Goal: Information Seeking & Learning: Learn about a topic

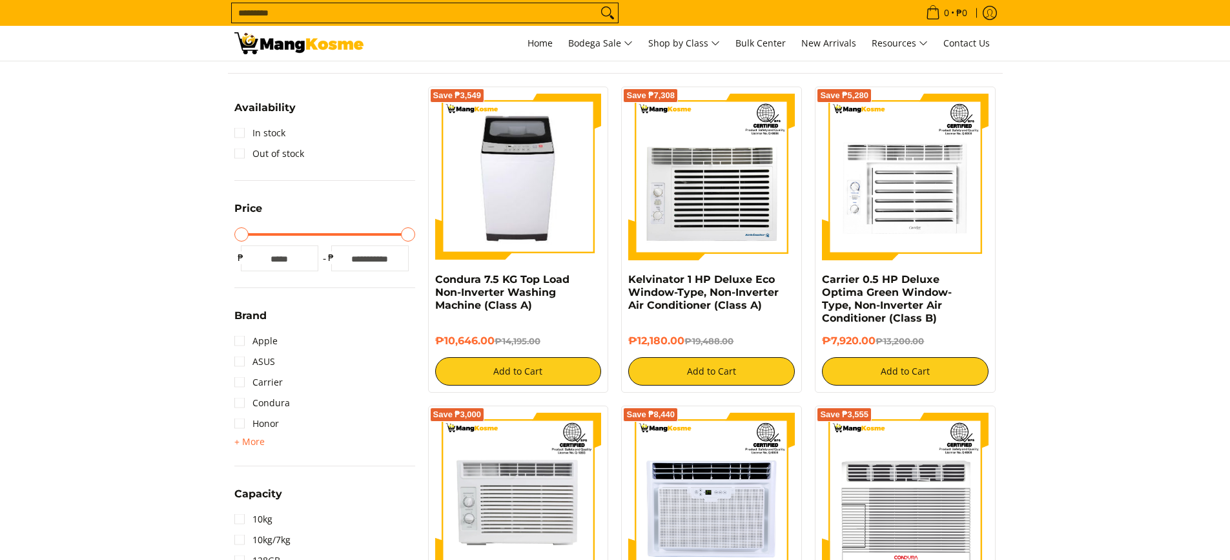
scroll to position [129, 0]
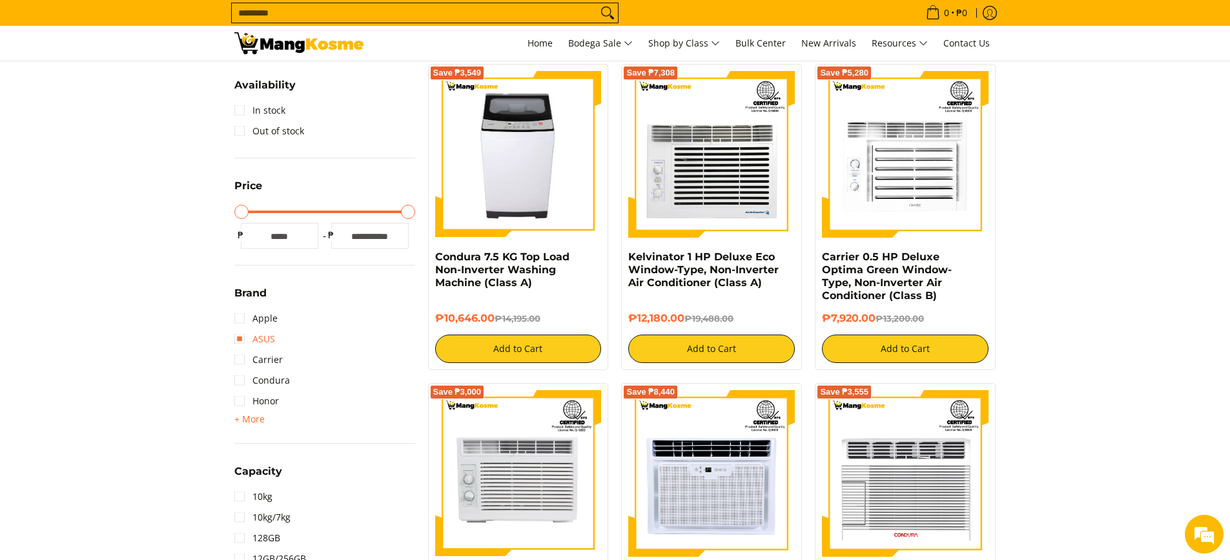
click at [267, 340] on link "ASUS" at bounding box center [254, 339] width 41 height 21
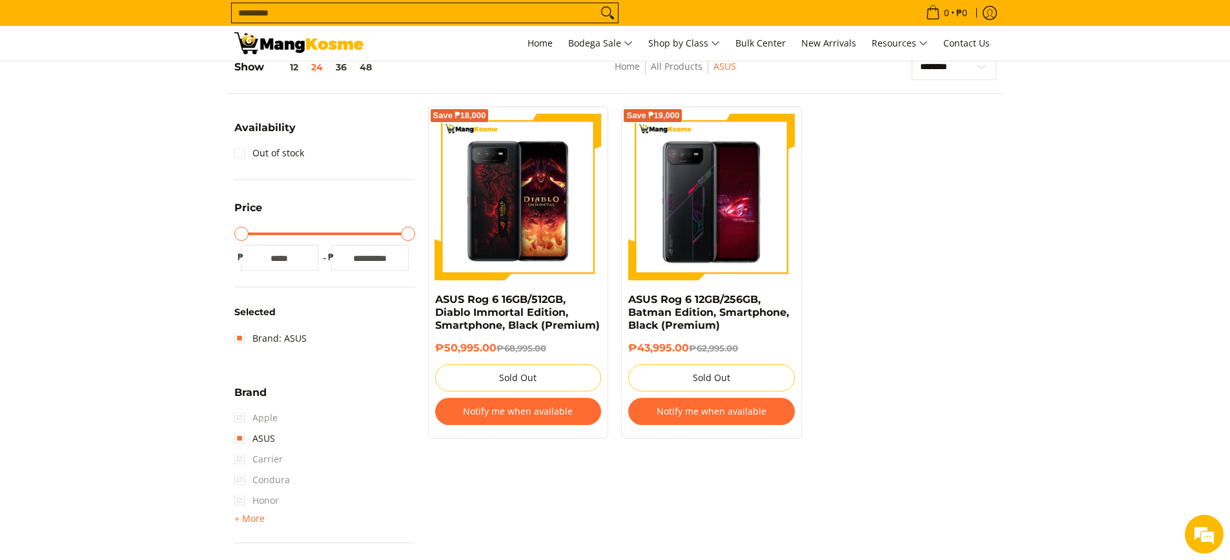
scroll to position [78, 0]
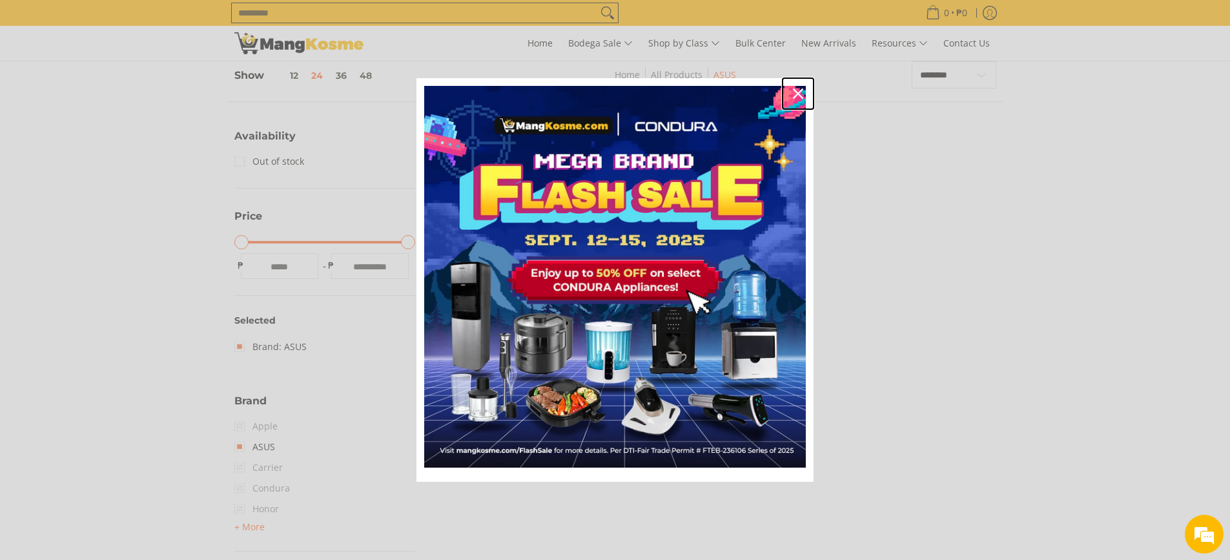
click at [798, 94] on icon "close icon" at bounding box center [798, 93] width 10 height 10
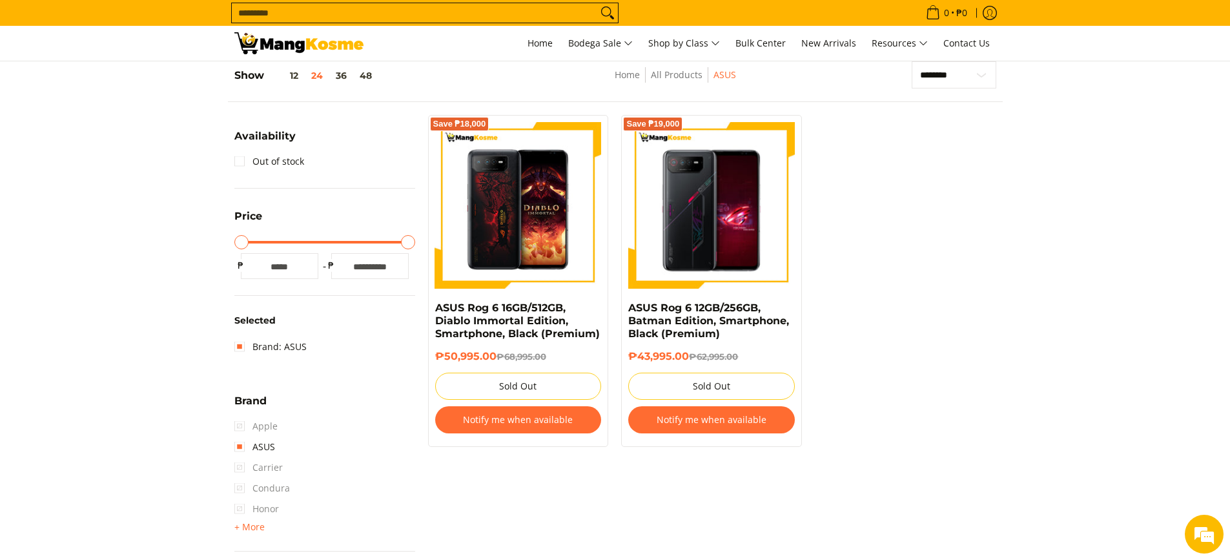
scroll to position [0, 0]
click at [242, 444] on link "ASUS" at bounding box center [254, 447] width 41 height 21
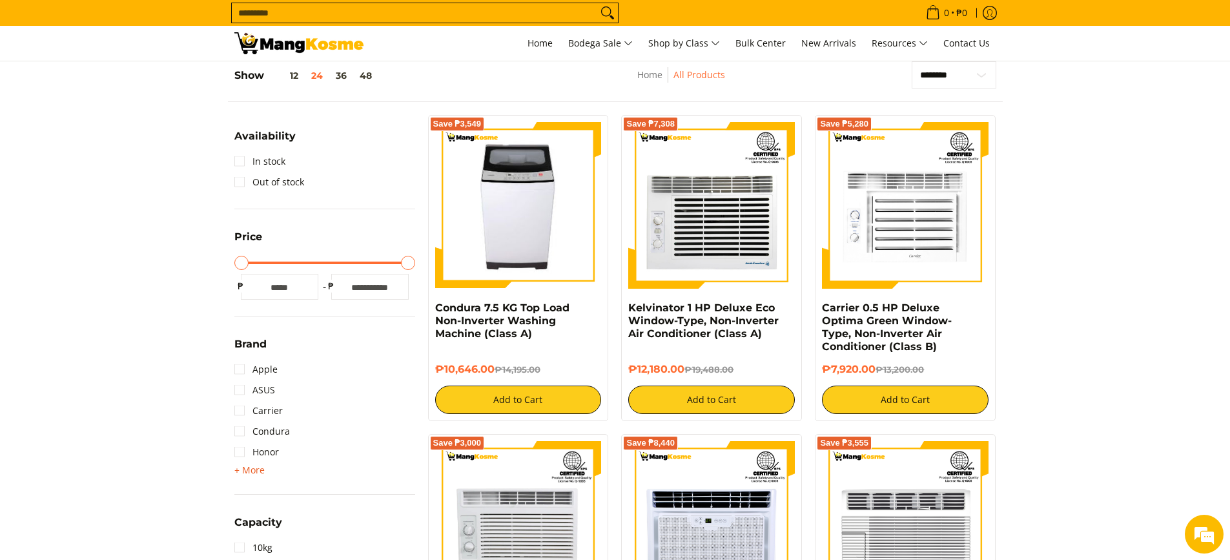
click at [250, 468] on span "+ More" at bounding box center [249, 470] width 30 height 10
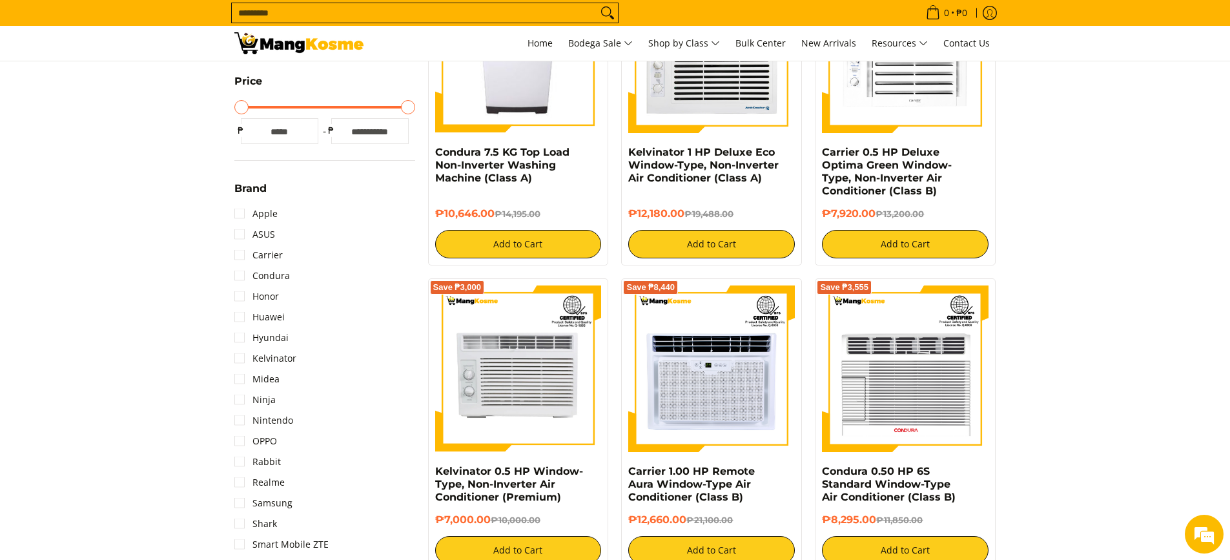
scroll to position [272, 0]
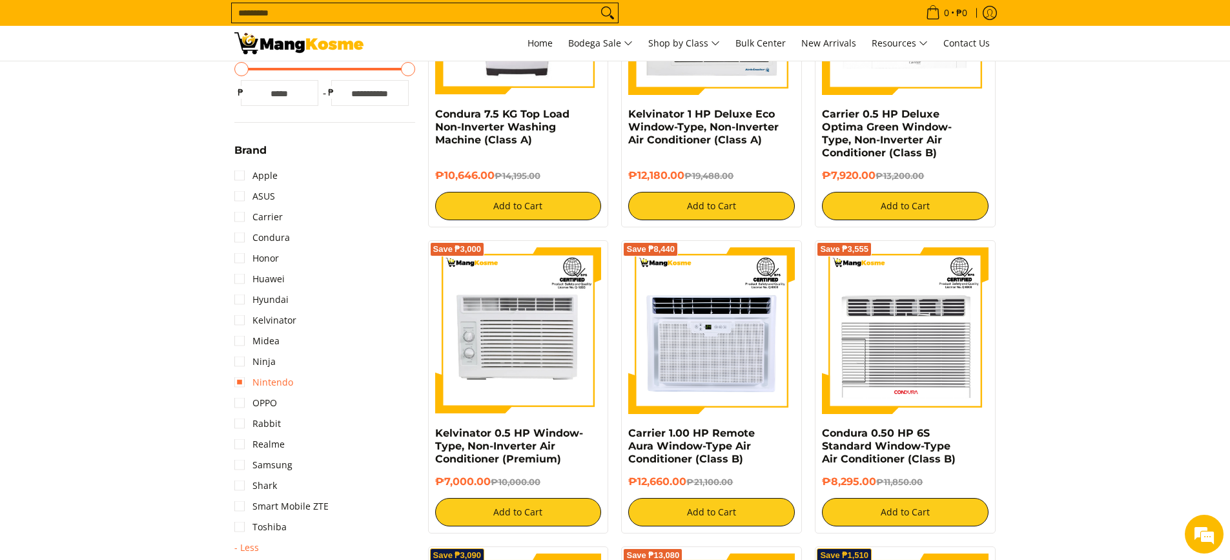
click at [285, 385] on link "Nintendo" at bounding box center [263, 382] width 59 height 21
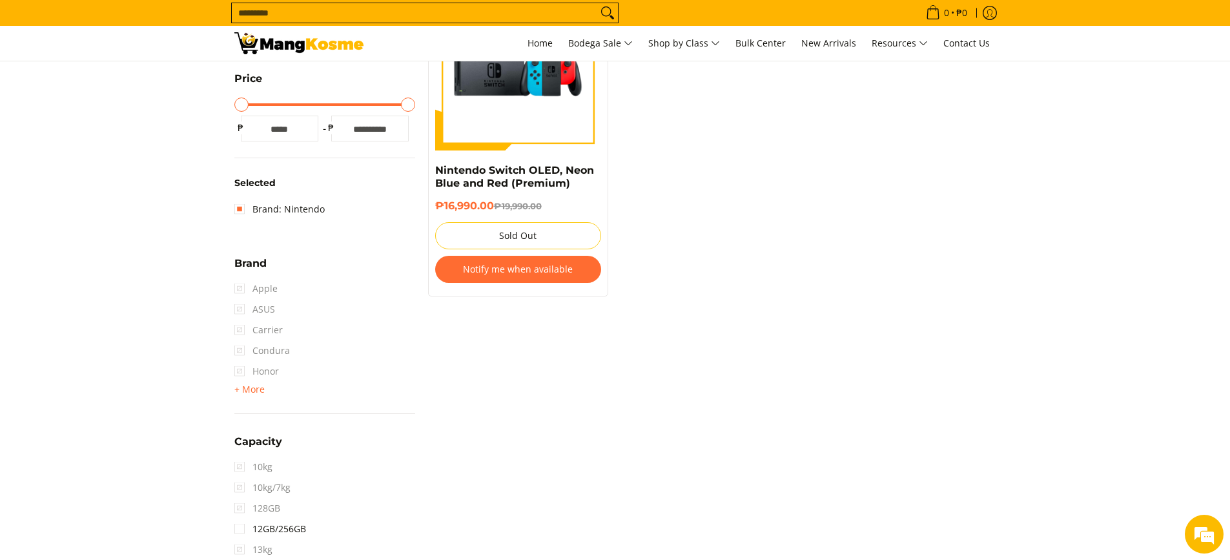
scroll to position [207, 0]
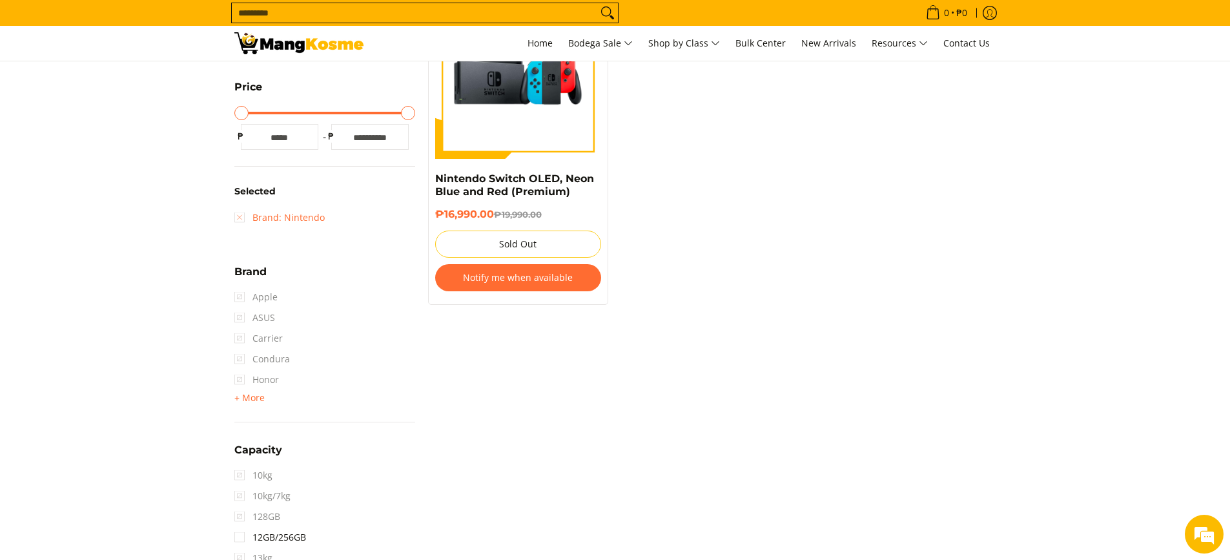
click at [257, 216] on link "Brand: Nintendo" at bounding box center [279, 217] width 90 height 21
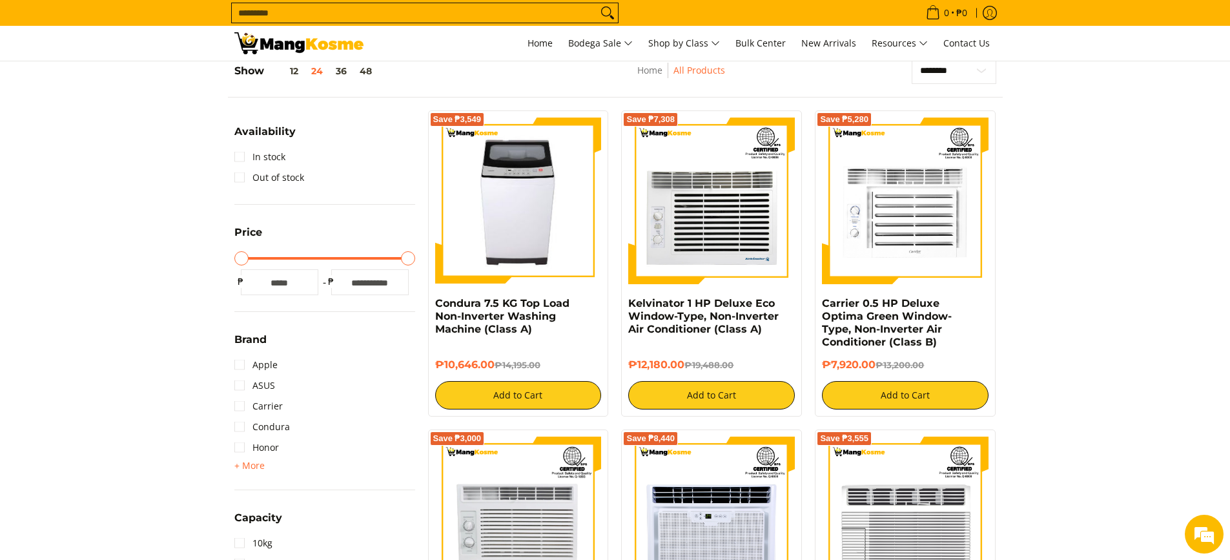
scroll to position [78, 0]
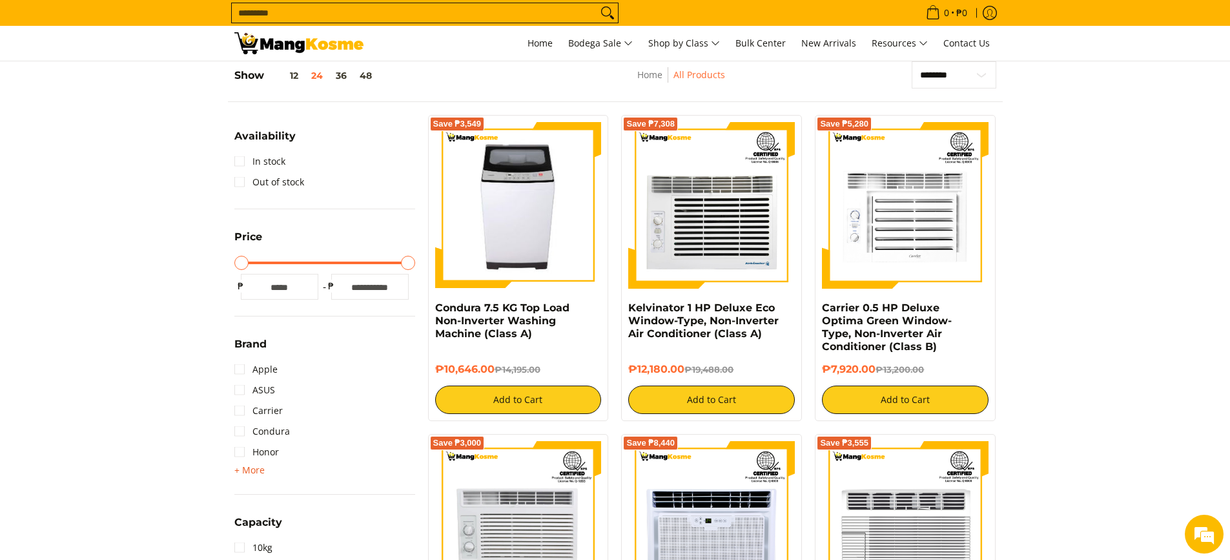
click at [249, 468] on span "+ More" at bounding box center [249, 470] width 30 height 10
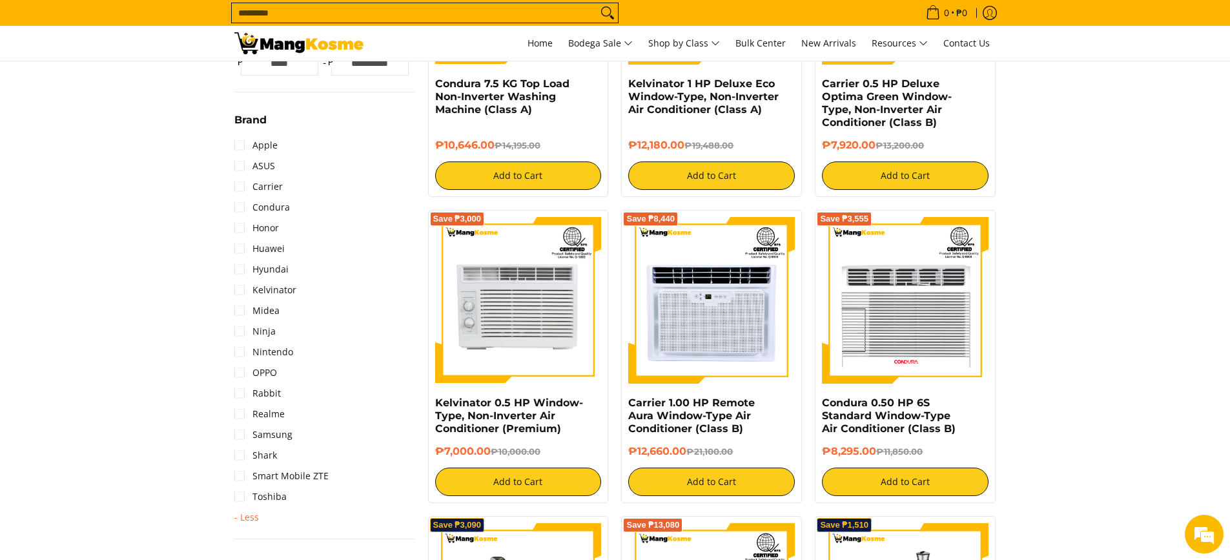
scroll to position [336, 0]
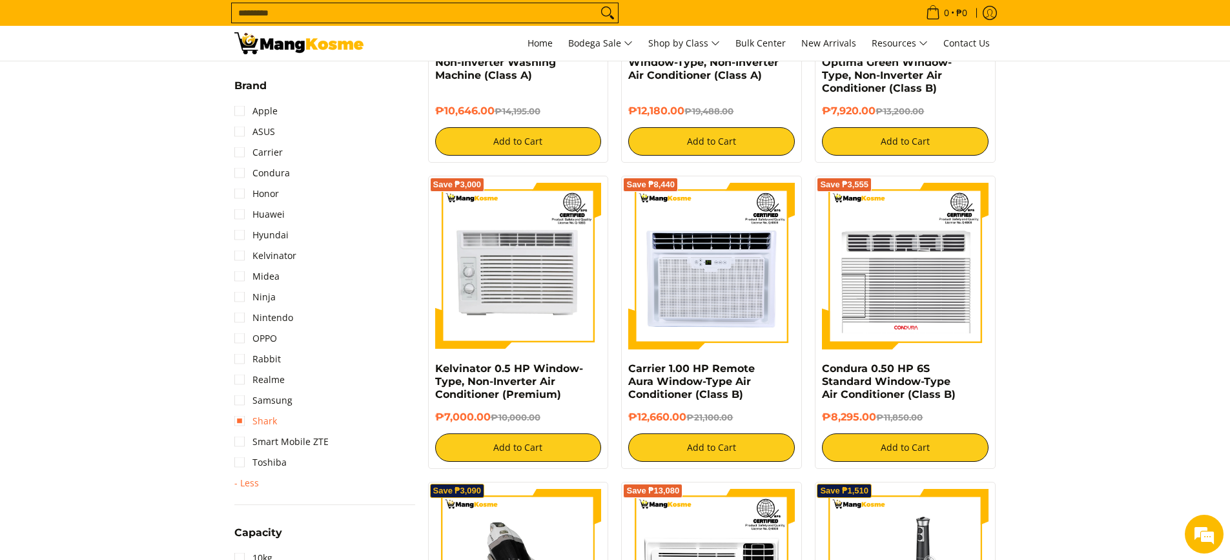
click at [263, 417] on link "Shark" at bounding box center [255, 421] width 43 height 21
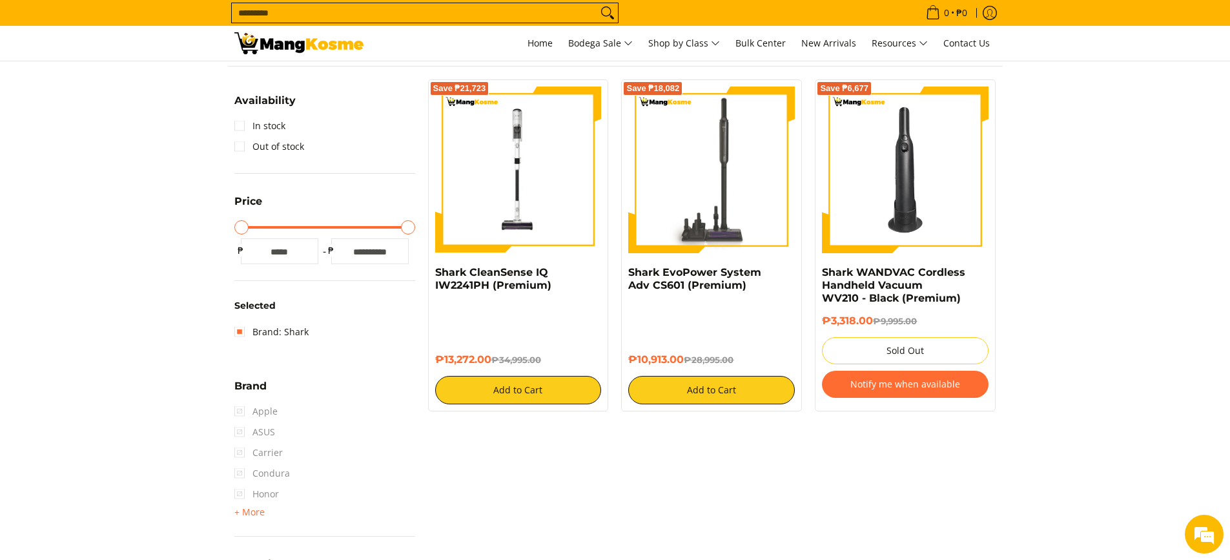
scroll to position [143, 0]
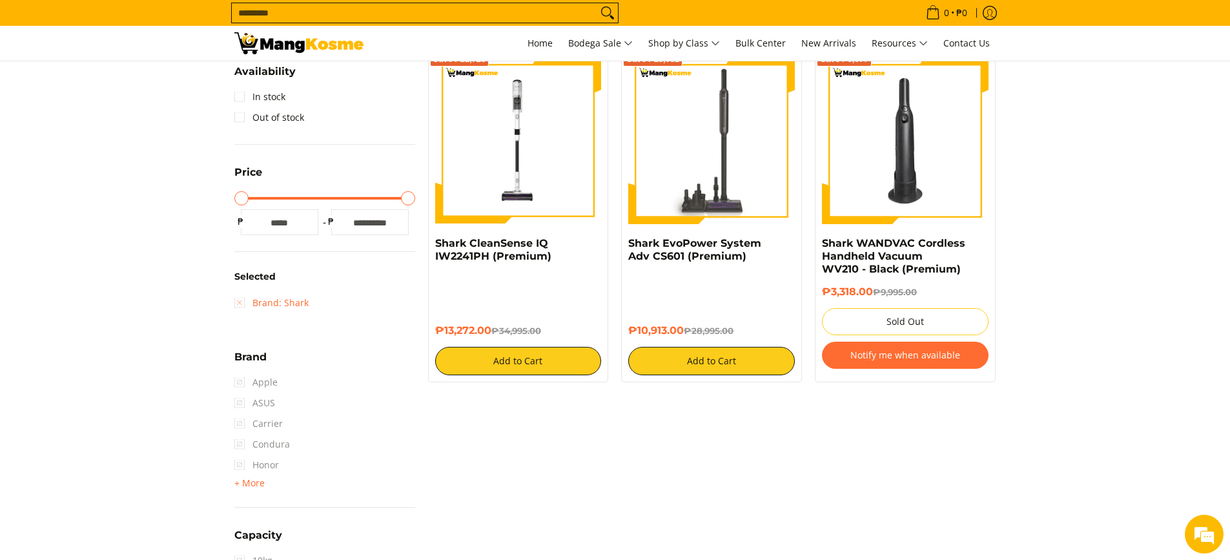
click at [289, 307] on link "Brand: Shark" at bounding box center [271, 303] width 74 height 21
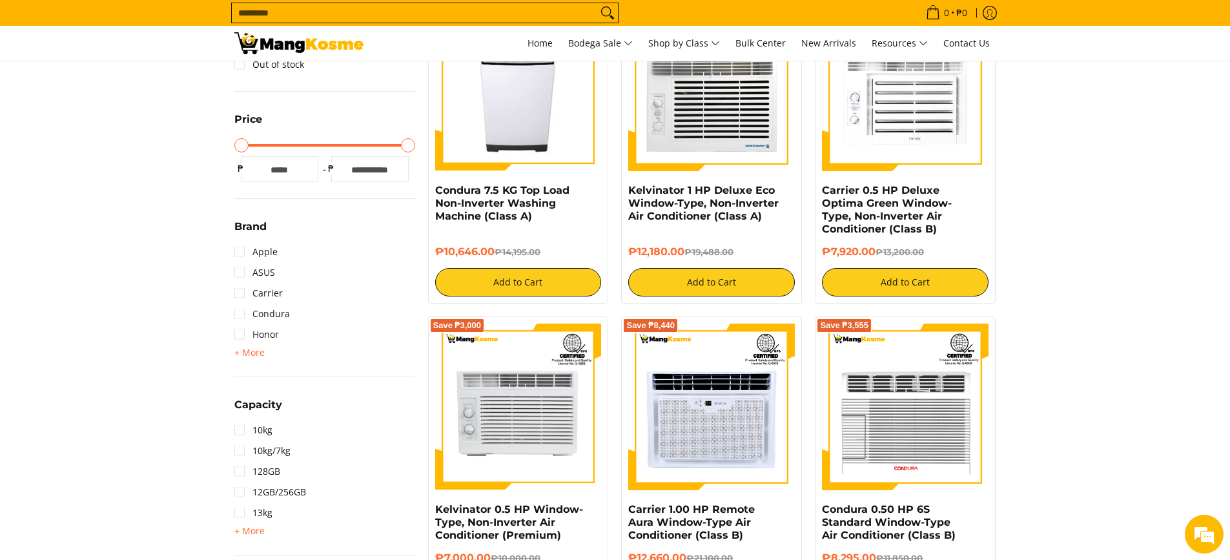
scroll to position [207, 0]
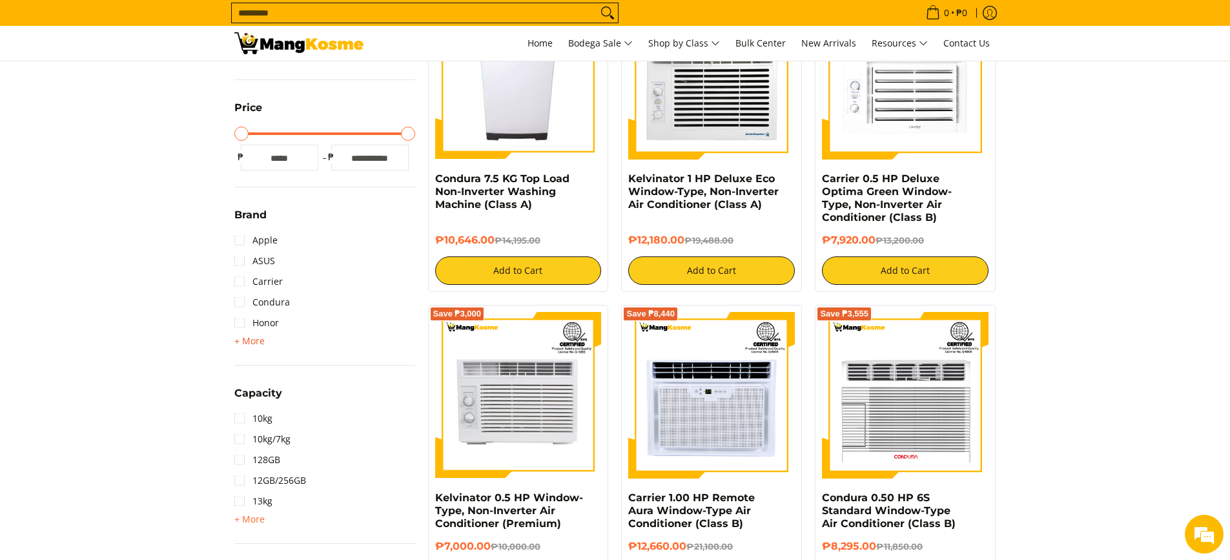
click at [252, 343] on span "+ More" at bounding box center [249, 341] width 30 height 10
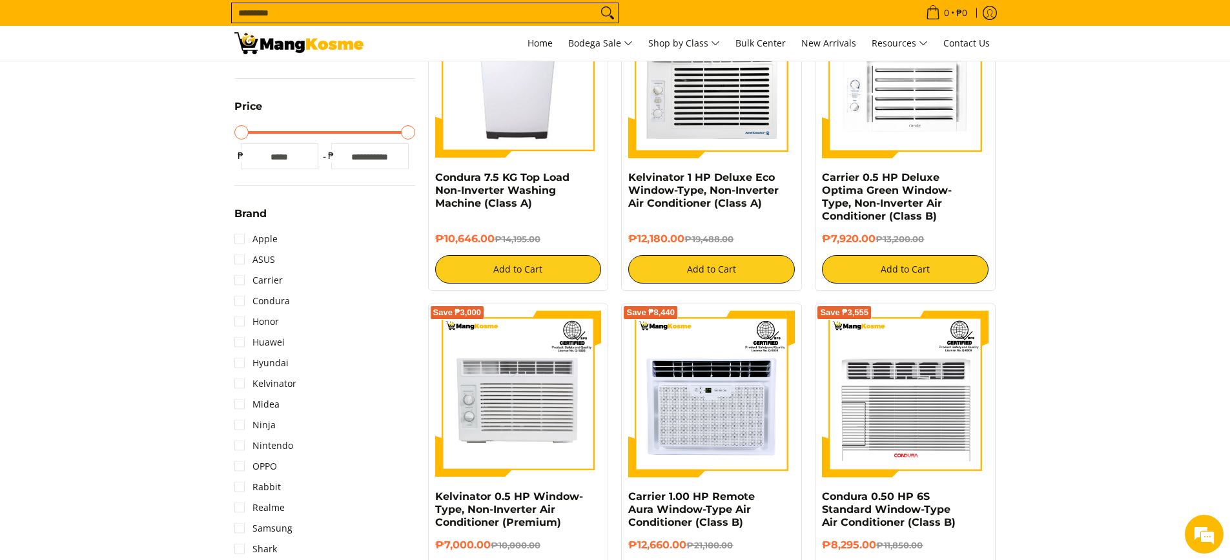
scroll to position [78, 0]
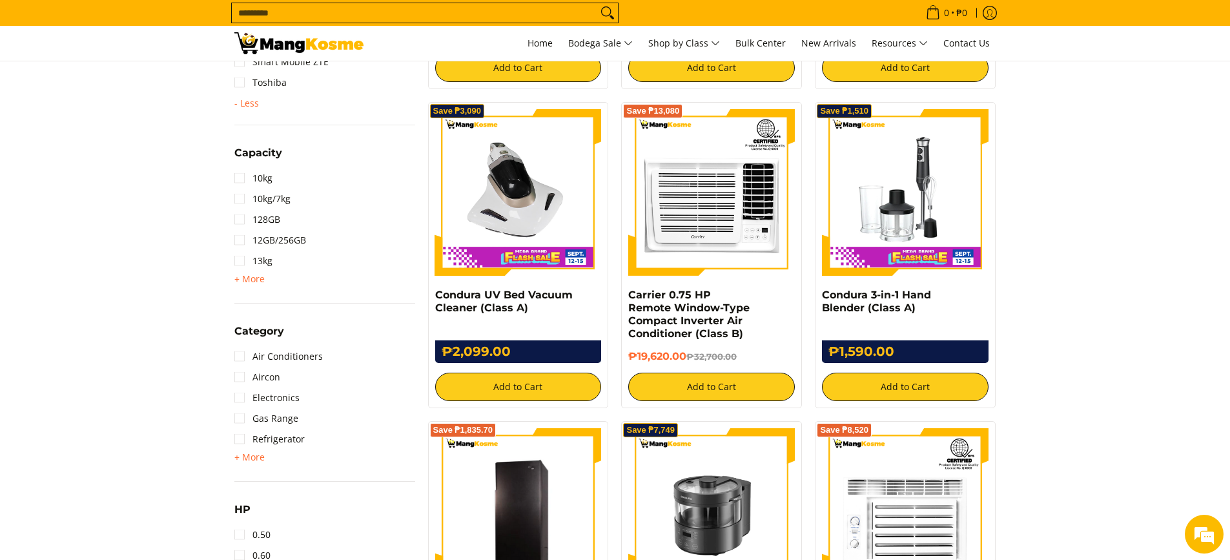
scroll to position [788, 0]
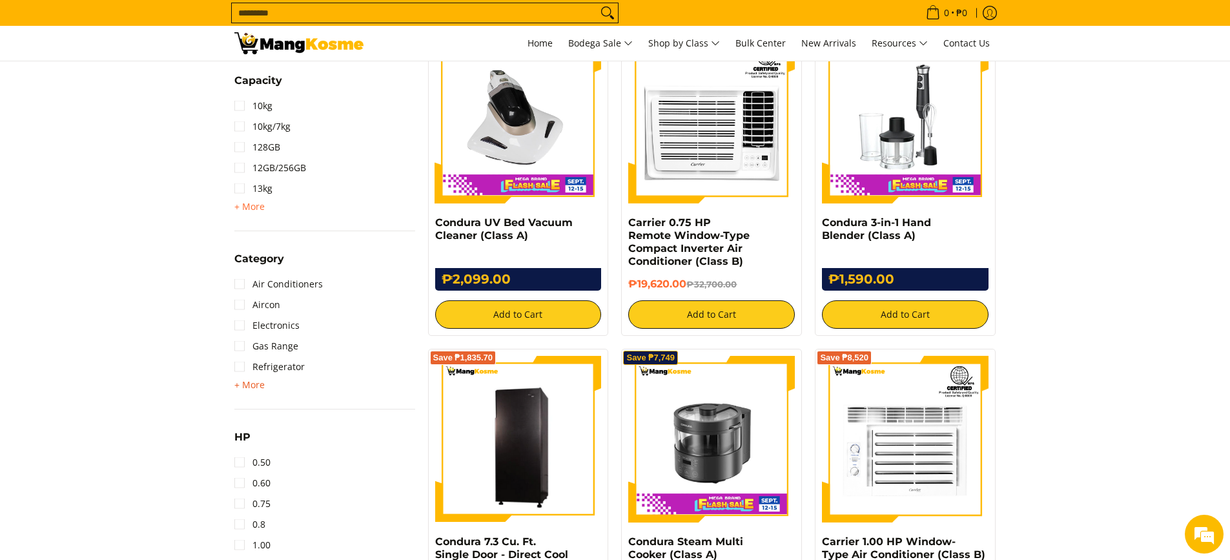
click at [252, 387] on span "+ More" at bounding box center [249, 385] width 30 height 10
click at [244, 410] on link "TVs" at bounding box center [250, 408] width 33 height 21
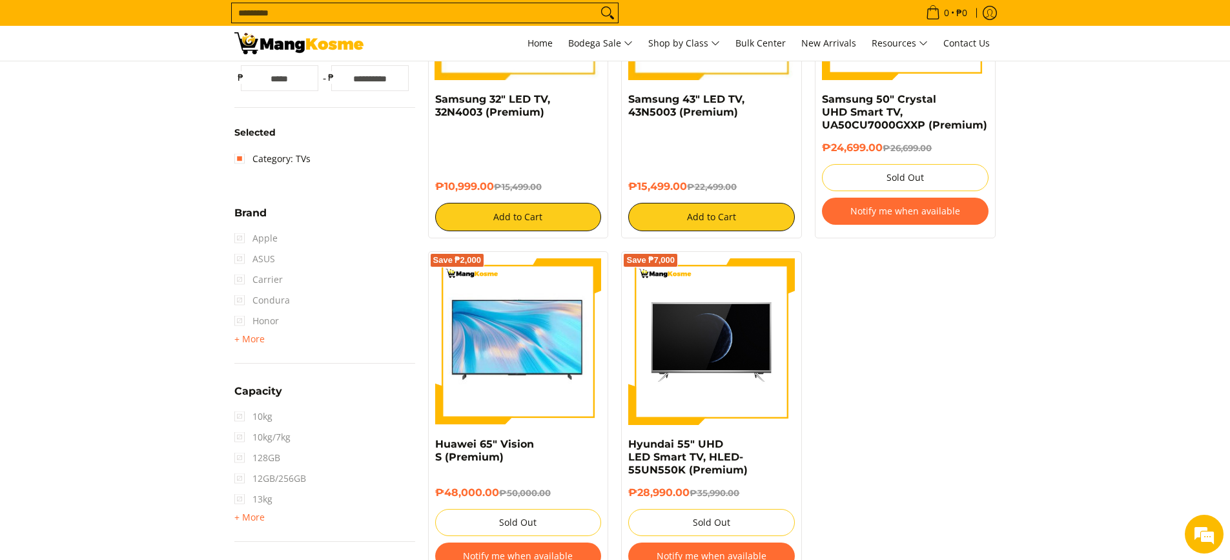
scroll to position [143, 0]
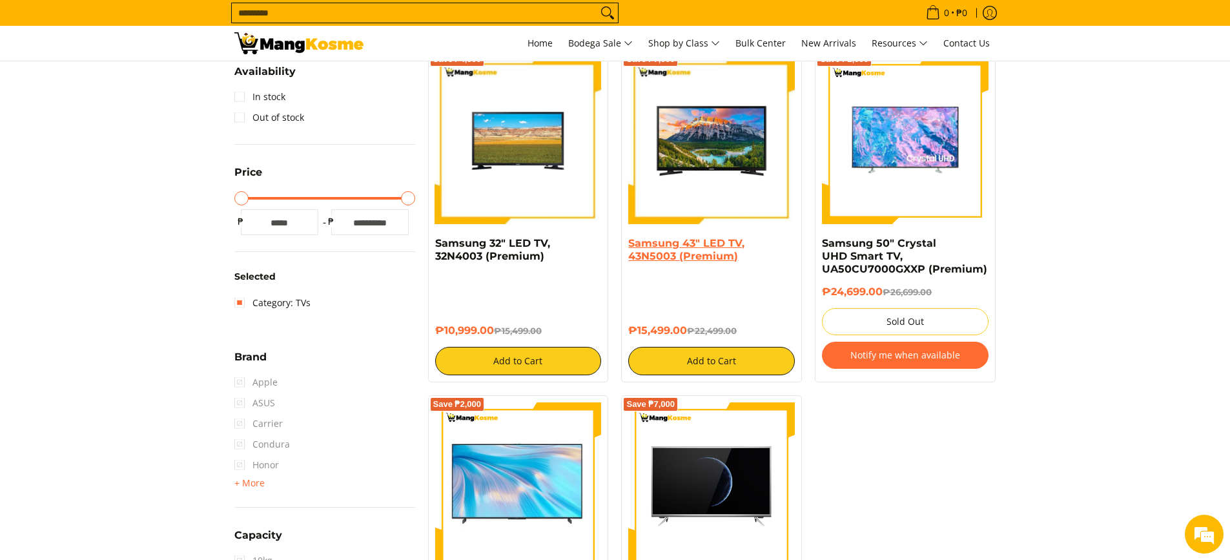
click at [690, 244] on link "Samsung 43" LED TV, 43N5003 (Premium)" at bounding box center [686, 249] width 116 height 25
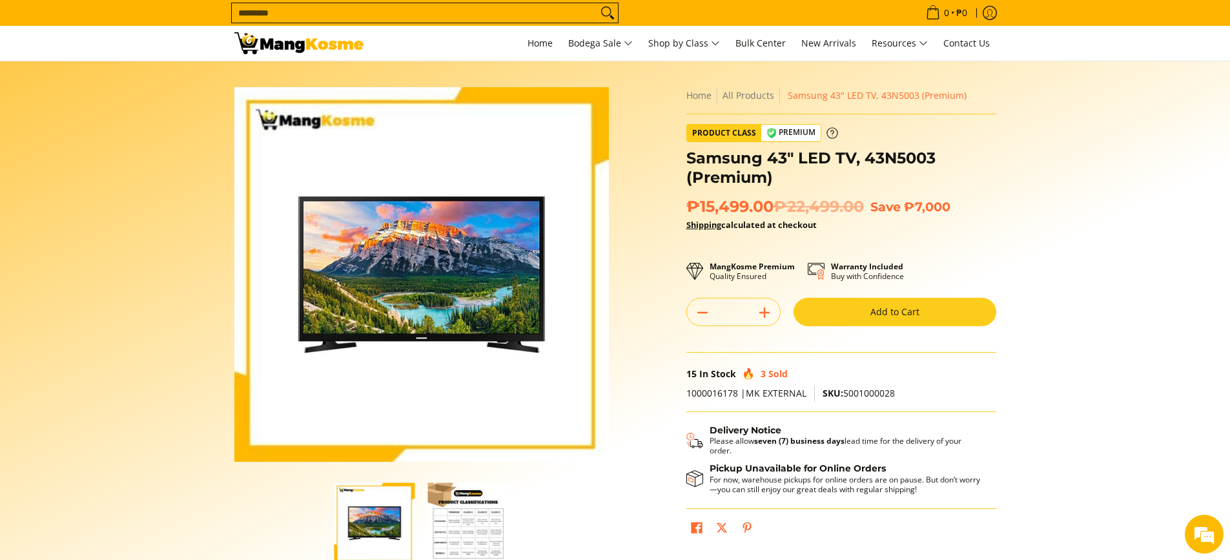
click at [829, 135] on icon at bounding box center [833, 133] width 12 height 12
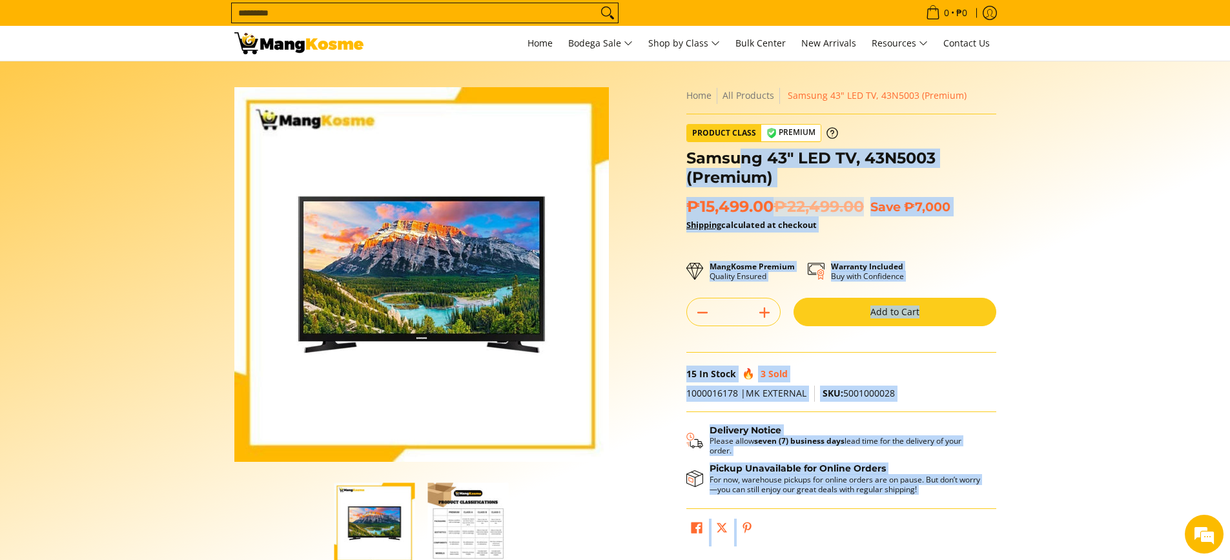
drag, startPoint x: 918, startPoint y: 158, endPoint x: 743, endPoint y: 155, distance: 174.4
click at [743, 155] on div "**********" at bounding box center [841, 319] width 323 height 465
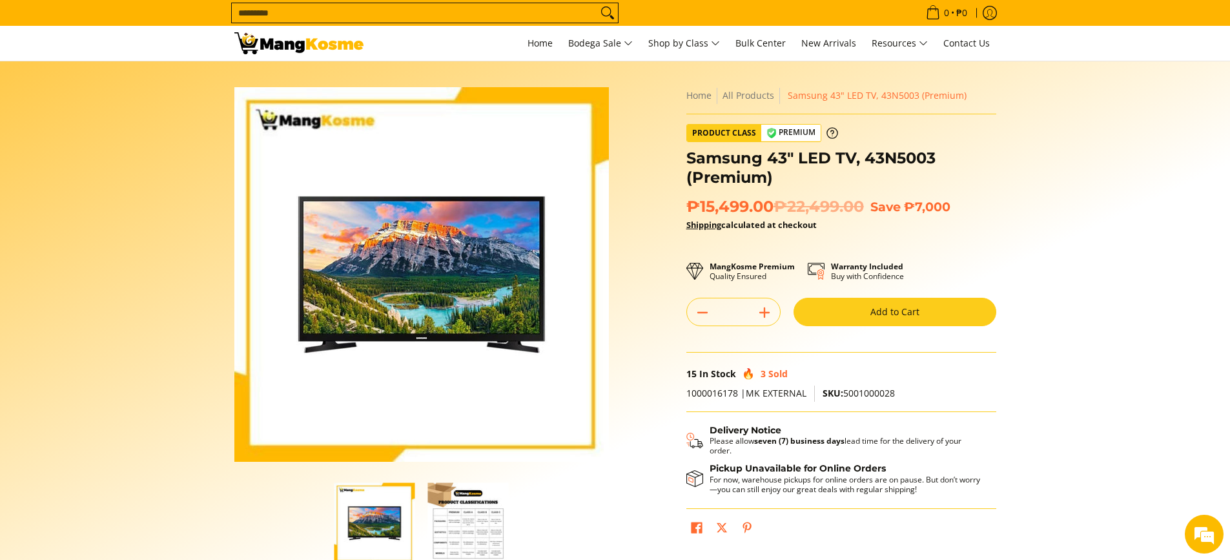
click at [644, 208] on div "Skip to Main Content Enable zoom Disable zoom Enable zoom Disable zoom Home All…" at bounding box center [615, 345] width 775 height 517
drag, startPoint x: 690, startPoint y: 161, endPoint x: 945, endPoint y: 160, distance: 255.1
click at [945, 160] on h1 "Samsung 43" LED TV, 43N5003 (Premium)" at bounding box center [841, 168] width 310 height 39
click at [451, 519] on img "button" at bounding box center [468, 522] width 81 height 81
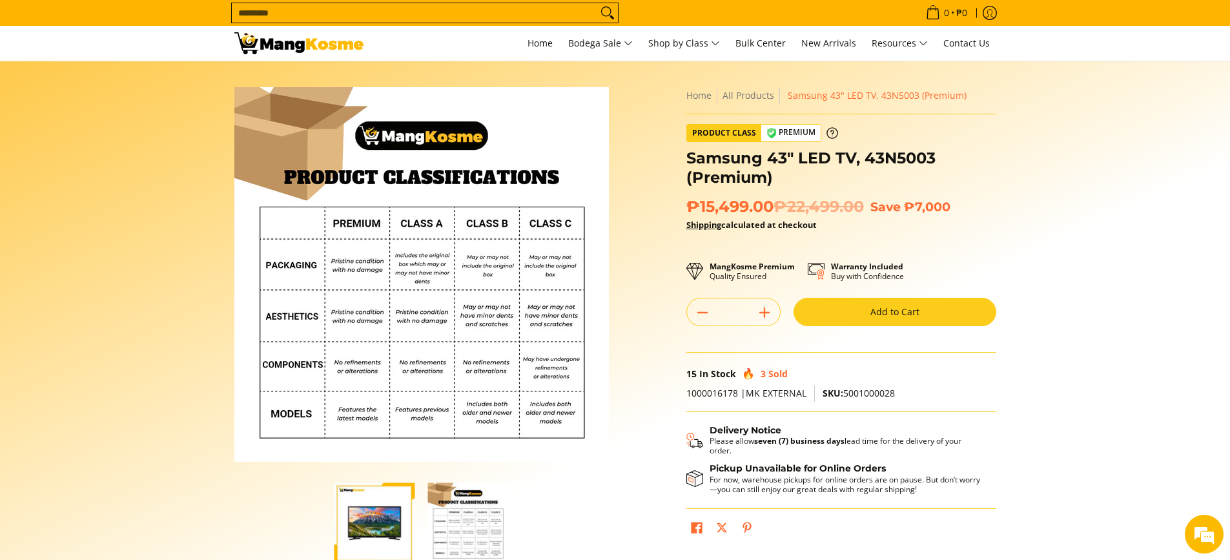
click at [183, 263] on section "Skip to Main Content Enable zoom Disable zoom Enable zoom Disable zoom Home All…" at bounding box center [615, 338] width 1230 height 555
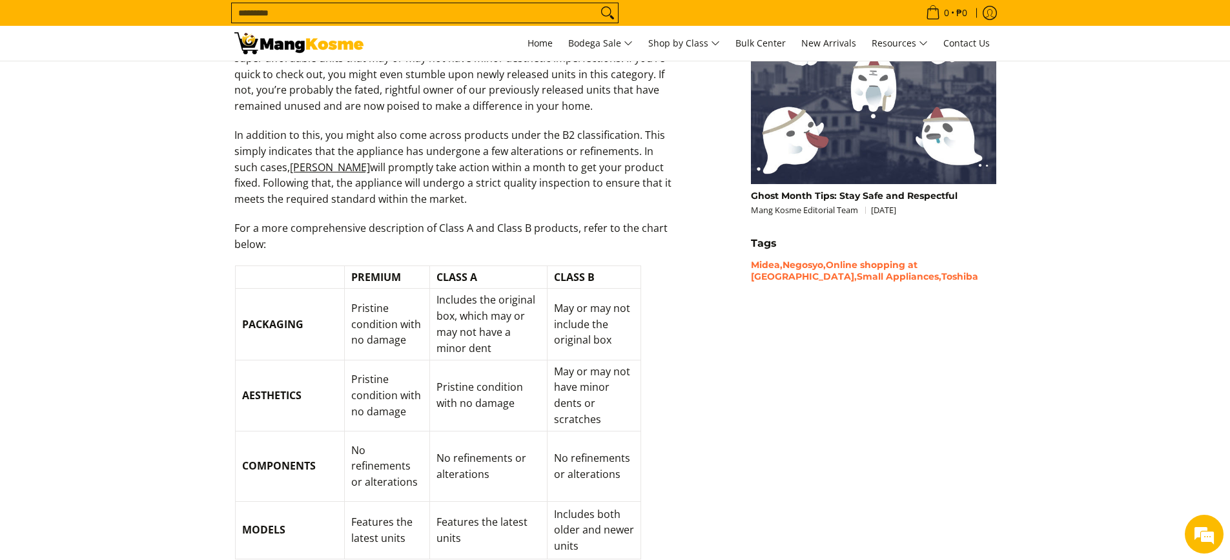
scroll to position [1421, 0]
